Goal: Transaction & Acquisition: Subscribe to service/newsletter

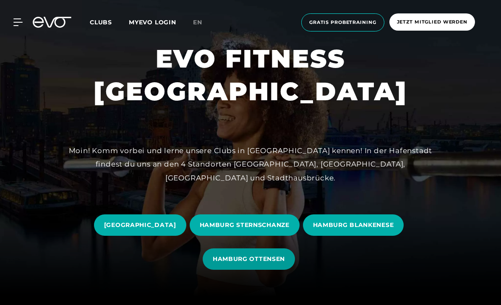
click at [241, 270] on span "HAMBURG OTTENSEN" at bounding box center [249, 258] width 92 height 21
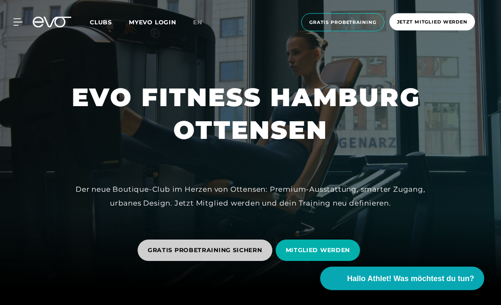
scroll to position [17, 0]
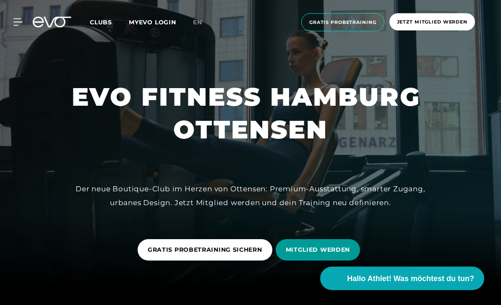
click at [299, 255] on span "MITGLIED WERDEN" at bounding box center [318, 250] width 65 height 9
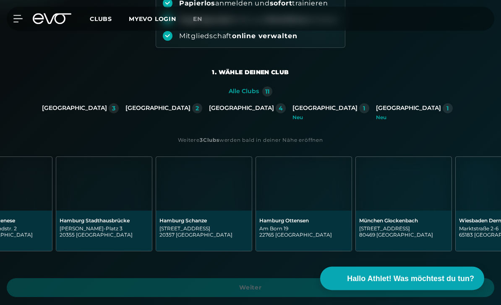
scroll to position [0, 564]
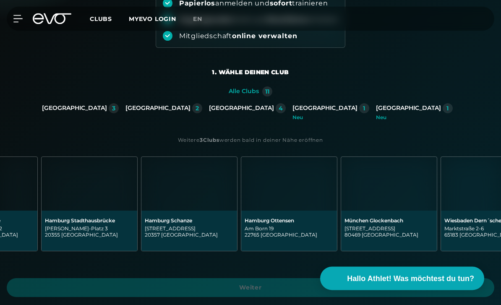
click at [274, 221] on div "Hamburg Ottensen" at bounding box center [288, 221] width 89 height 6
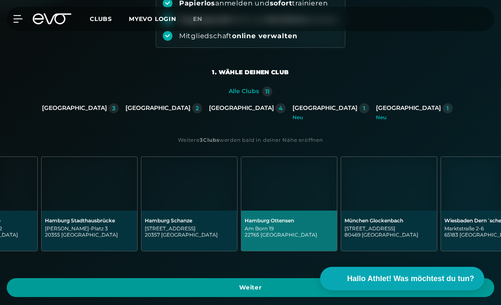
click at [237, 283] on span "Weiter" at bounding box center [250, 287] width 467 height 9
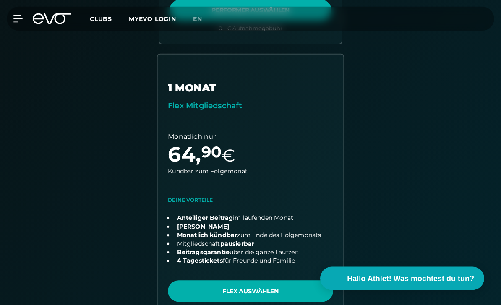
scroll to position [456, 0]
